Goal: Task Accomplishment & Management: Use online tool/utility

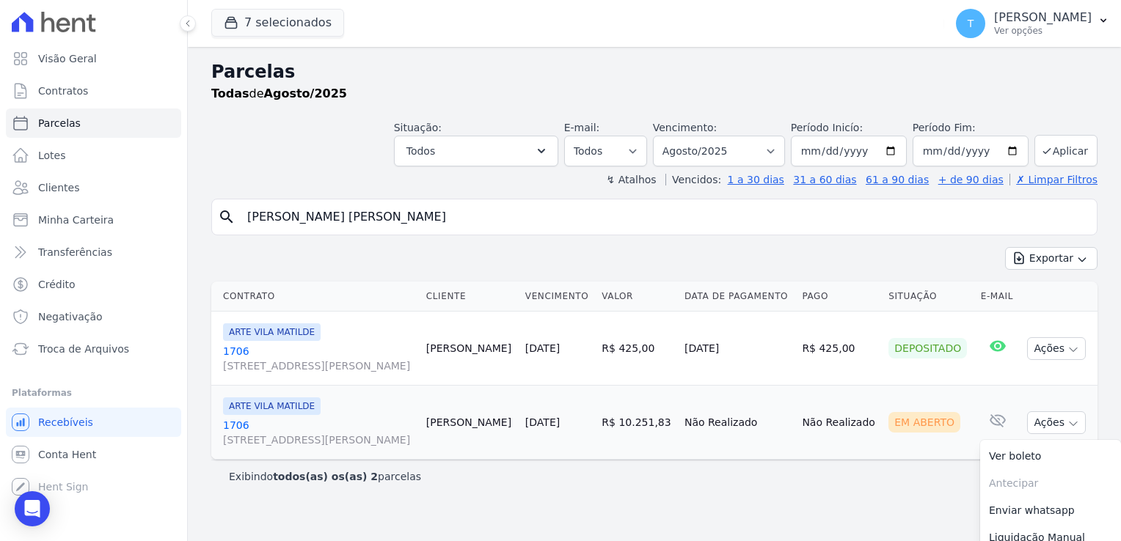
select select
drag, startPoint x: 440, startPoint y: 217, endPoint x: 216, endPoint y: 213, distance: 223.8
click at [216, 213] on div "search Ingrid Rodrigues Vasconcelos" at bounding box center [654, 217] width 886 height 37
click at [1016, 150] on input "[DATE]" at bounding box center [971, 151] width 116 height 31
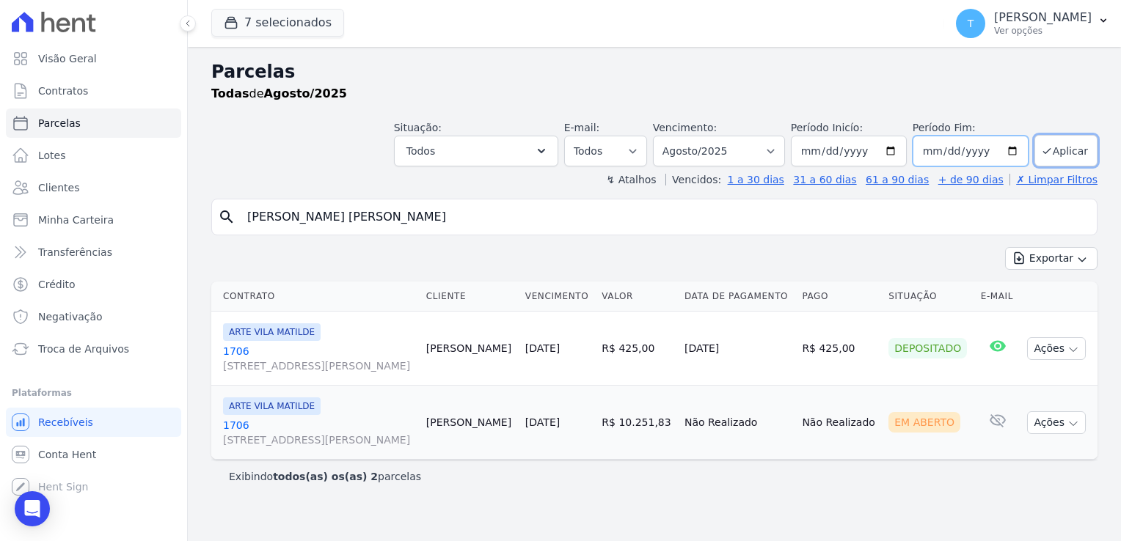
type input "[DATE]"
click at [1057, 149] on button "Aplicar" at bounding box center [1066, 151] width 63 height 32
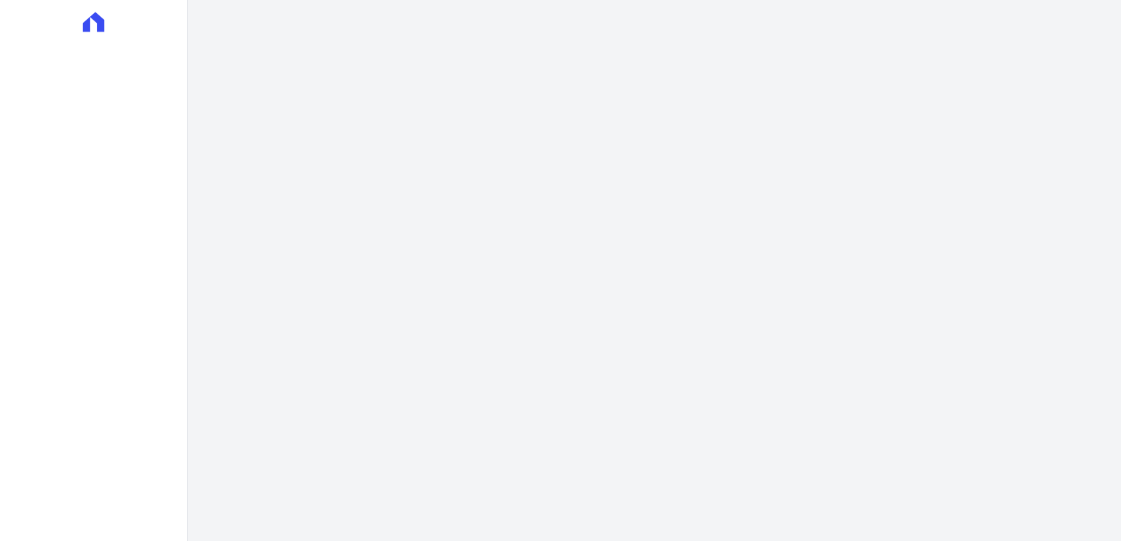
select select
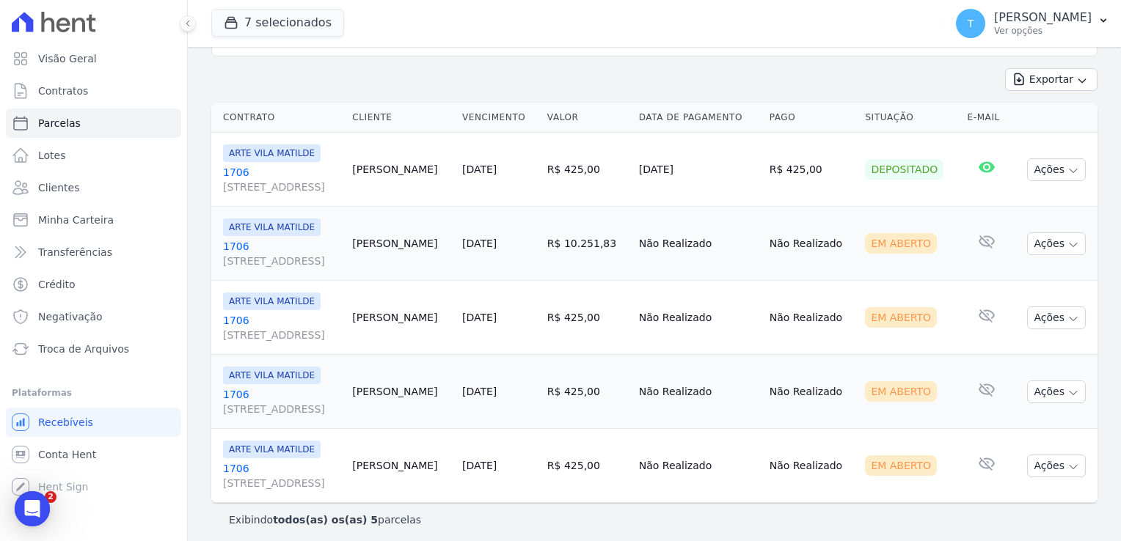
scroll to position [183, 0]
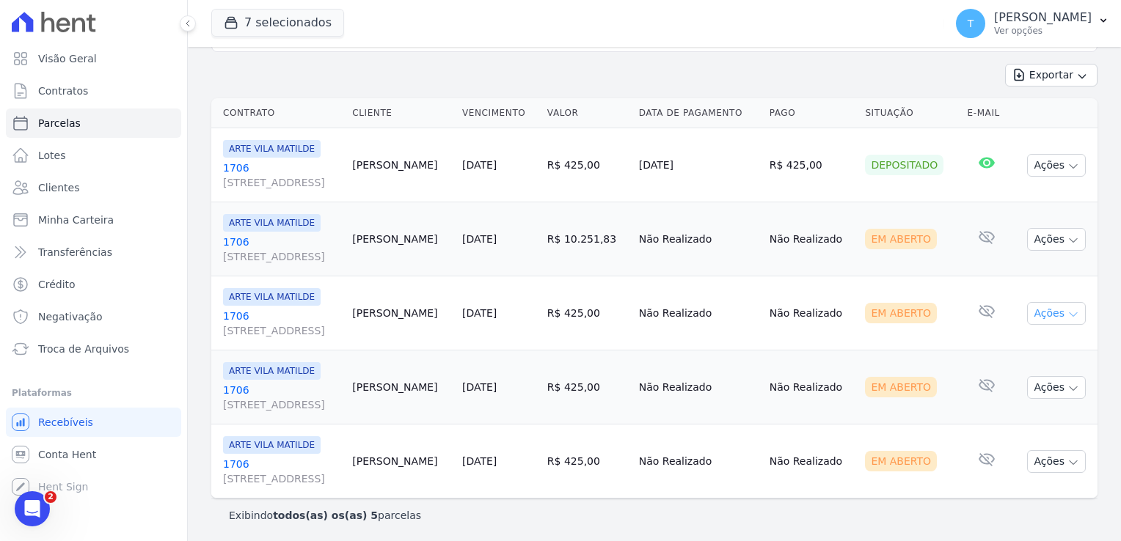
click at [1068, 310] on icon "button" at bounding box center [1074, 315] width 12 height 12
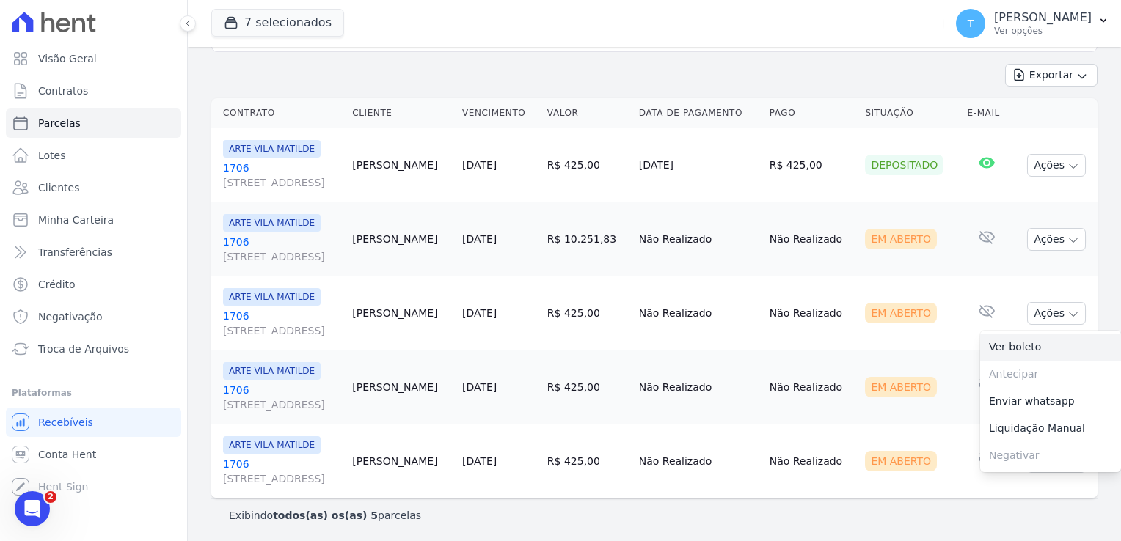
click at [1011, 352] on link "Ver boleto" at bounding box center [1050, 347] width 141 height 27
click at [860, 354] on td "Não Realizado" at bounding box center [812, 388] width 96 height 74
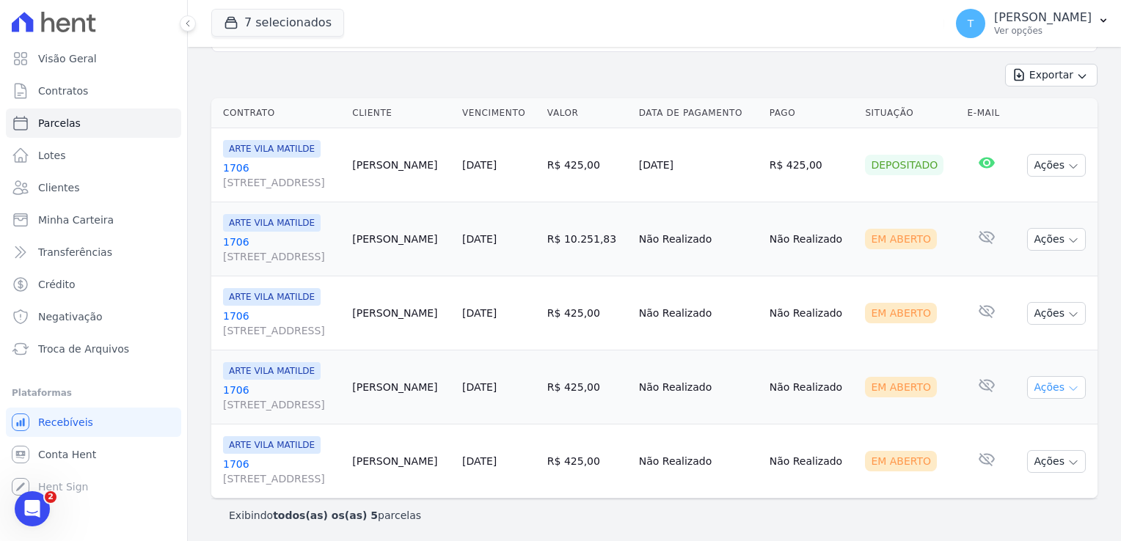
click at [1070, 389] on icon "button" at bounding box center [1073, 389] width 7 height 4
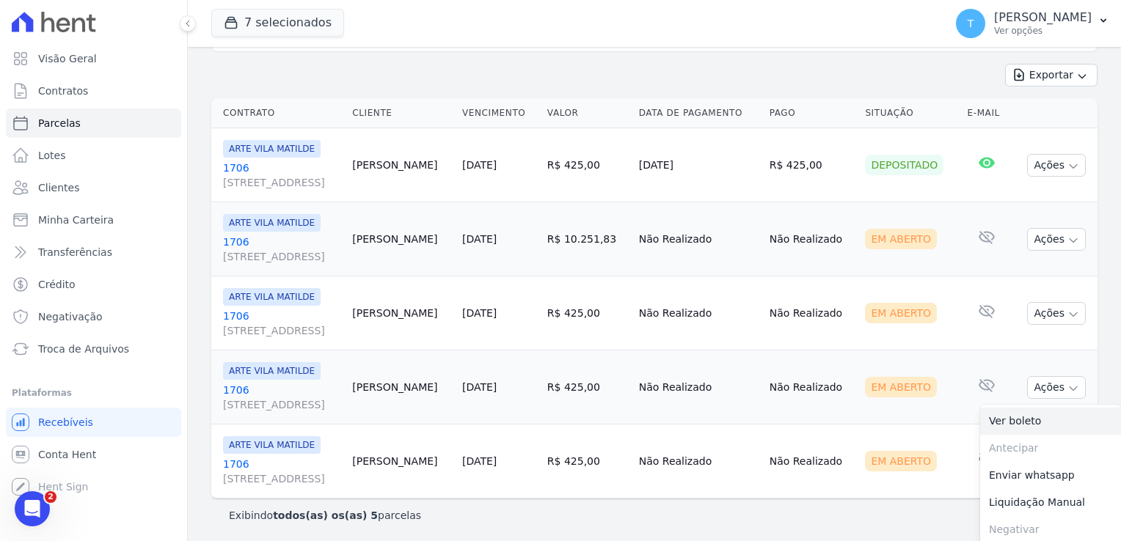
click at [1021, 415] on link "Ver boleto" at bounding box center [1050, 421] width 141 height 27
click at [831, 431] on td "Não Realizado" at bounding box center [812, 462] width 96 height 74
click at [1069, 457] on button "Ações" at bounding box center [1056, 462] width 59 height 23
click at [1041, 492] on link "Ver boleto" at bounding box center [1050, 495] width 141 height 27
click at [70, 353] on span "Troca de Arquivos" at bounding box center [83, 349] width 91 height 15
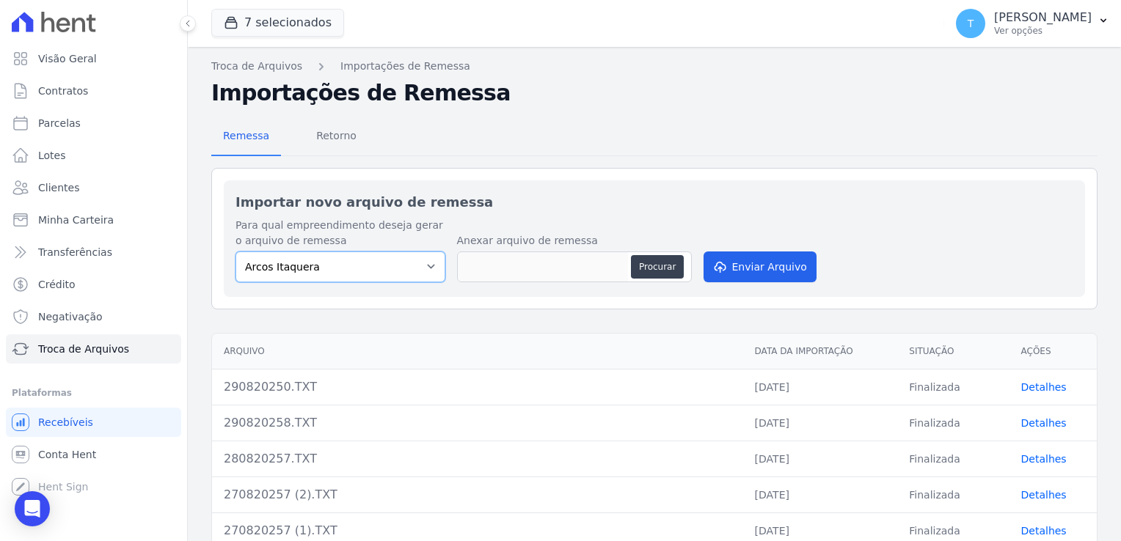
click at [420, 263] on select "Arcos Itaquera [GEOGRAPHIC_DATA] Inspire BOSQUE CLUB ARTE [GEOGRAPHIC_DATA] 553…" at bounding box center [341, 267] width 210 height 31
select select "f2036c47-f869-4cf7-aa49-d68e524f2024"
click at [236, 252] on select "Arcos Itaquera [GEOGRAPHIC_DATA] Inspire BOSQUE CLUB ARTE [GEOGRAPHIC_DATA] 553…" at bounding box center [341, 267] width 210 height 31
click at [651, 269] on button "Procurar" at bounding box center [657, 266] width 53 height 23
type input "290820250 (1).TXT"
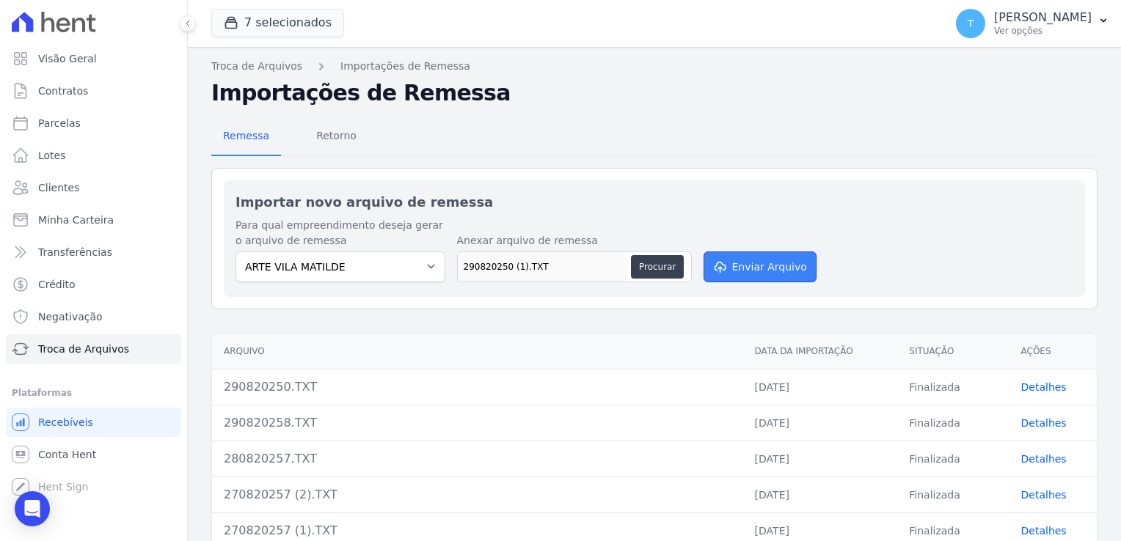
click at [745, 271] on button "Enviar Arquivo" at bounding box center [760, 267] width 113 height 31
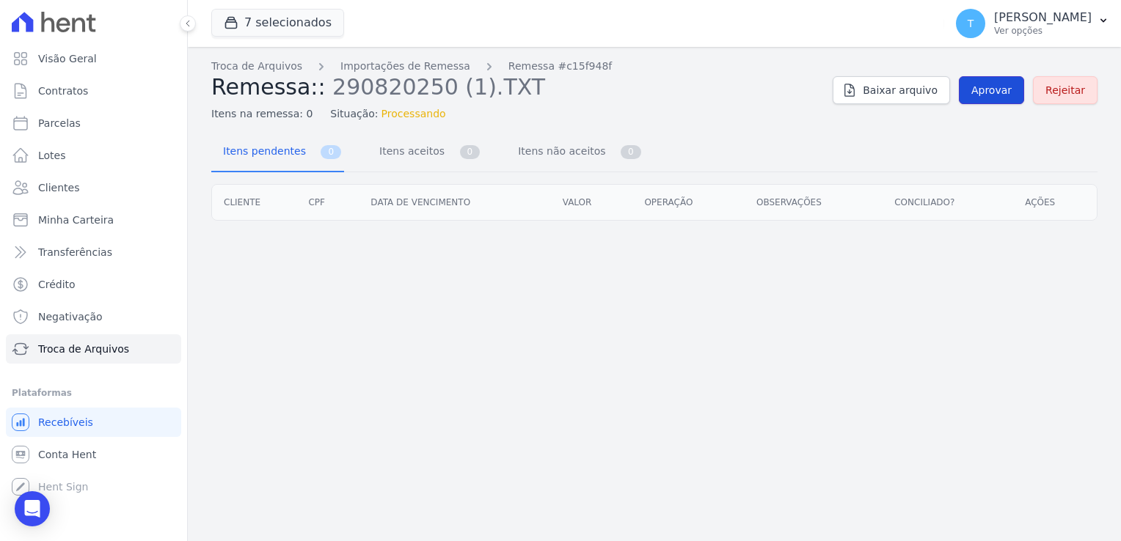
click at [981, 90] on span "Aprovar" at bounding box center [991, 90] width 40 height 15
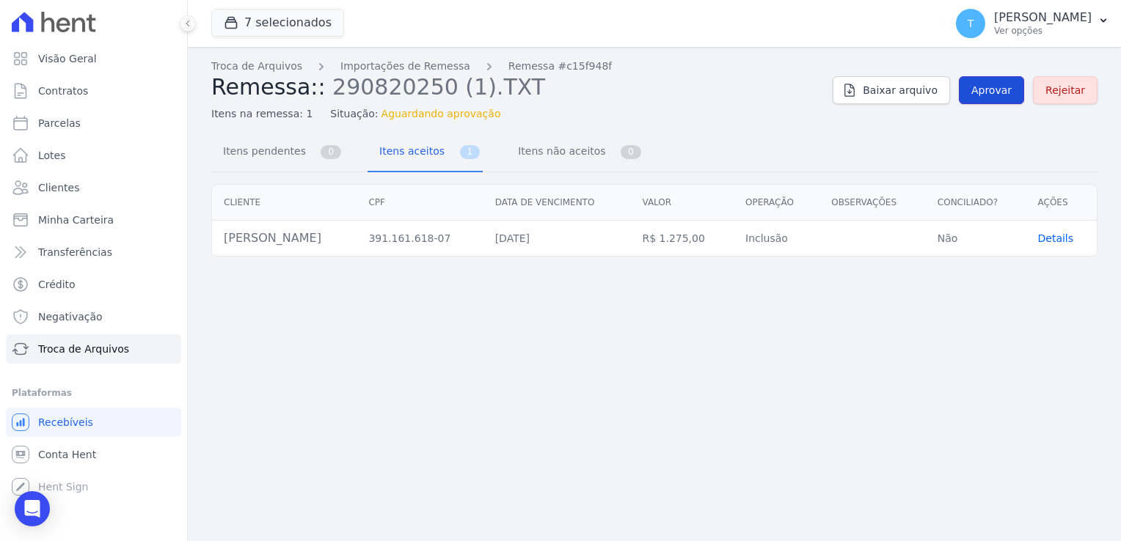
click at [996, 98] on link "Aprovar" at bounding box center [991, 90] width 65 height 28
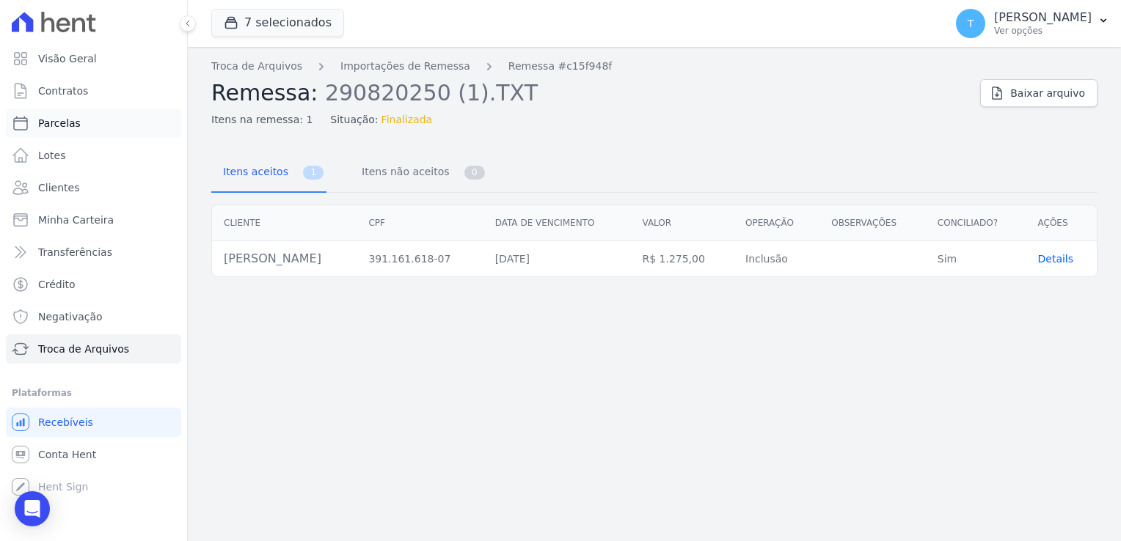
click at [75, 128] on span "Parcelas" at bounding box center [59, 123] width 43 height 15
select select
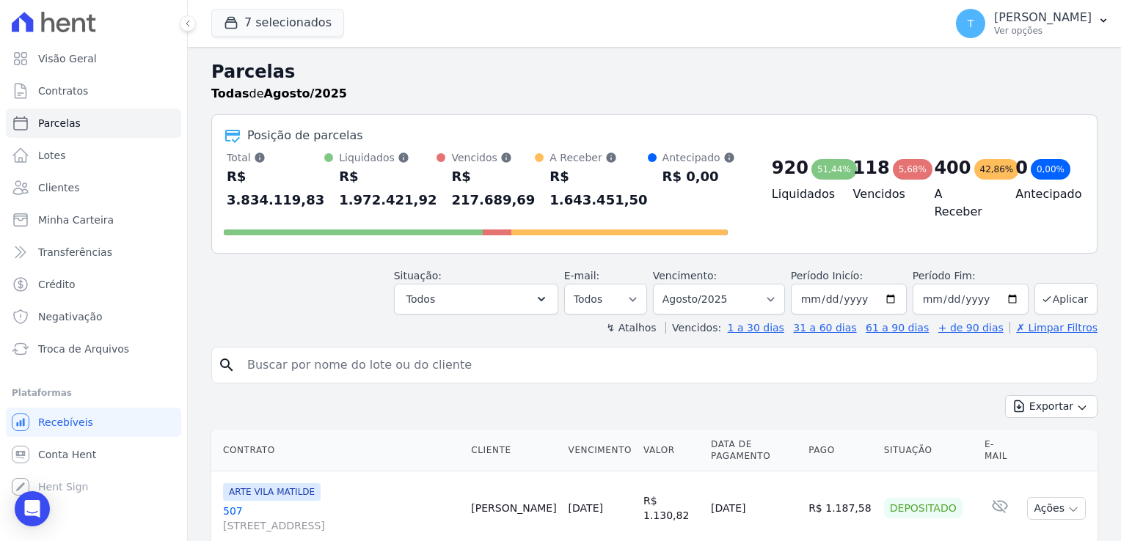
click at [282, 351] on input "search" at bounding box center [664, 365] width 853 height 29
paste input "[PERSON_NAME]"
click at [748, 351] on input "[PERSON_NAME]" at bounding box center [664, 365] width 853 height 29
type input "[PERSON_NAME]"
select select
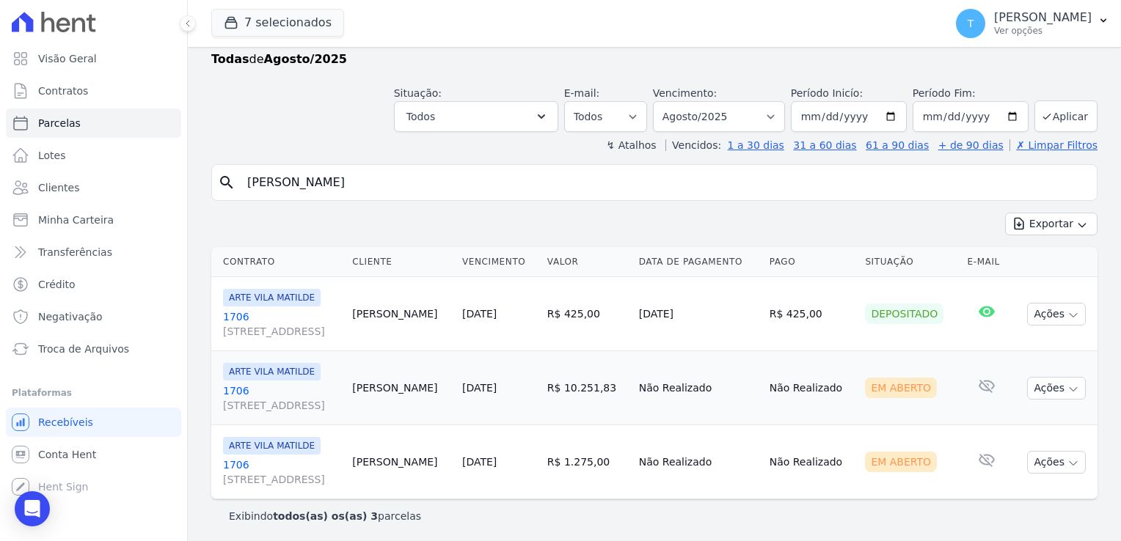
scroll to position [35, 0]
click at [1068, 464] on icon "button" at bounding box center [1074, 463] width 12 height 12
click at [1012, 492] on link "Ver boleto" at bounding box center [1050, 495] width 141 height 27
